Goal: Information Seeking & Learning: Learn about a topic

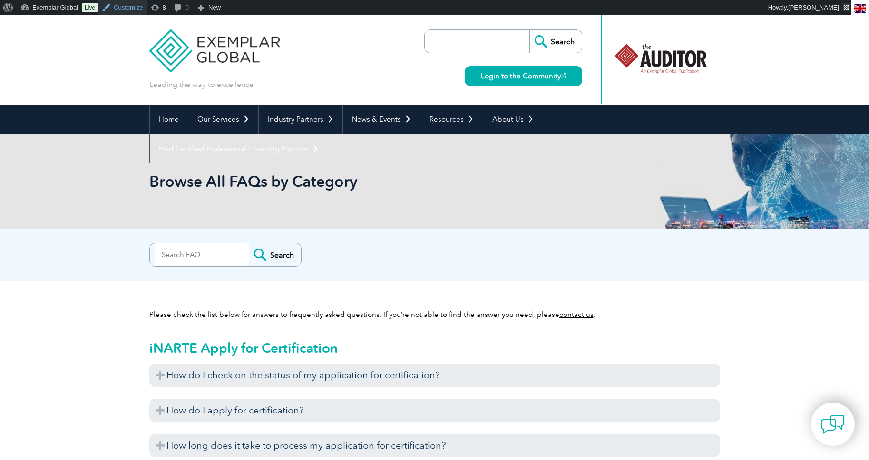
click at [125, 10] on link "Customize" at bounding box center [122, 7] width 49 height 15
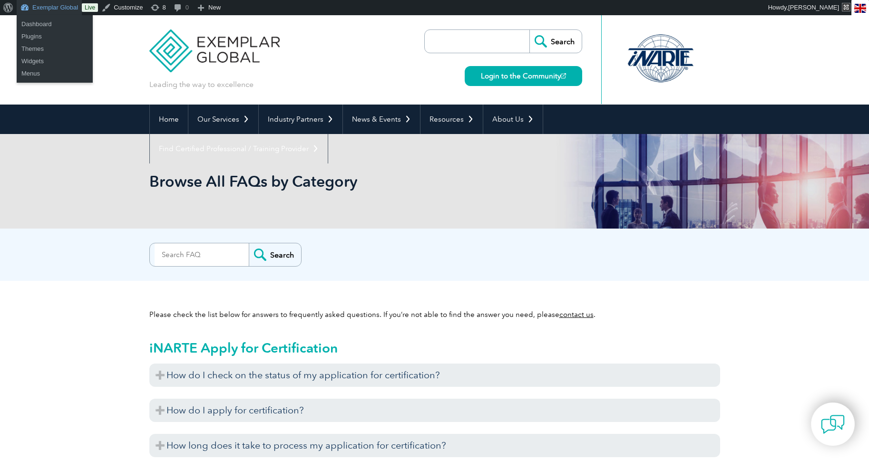
click at [46, 9] on link "Exemplar Global" at bounding box center [49, 7] width 65 height 15
